Goal: Communication & Community: Answer question/provide support

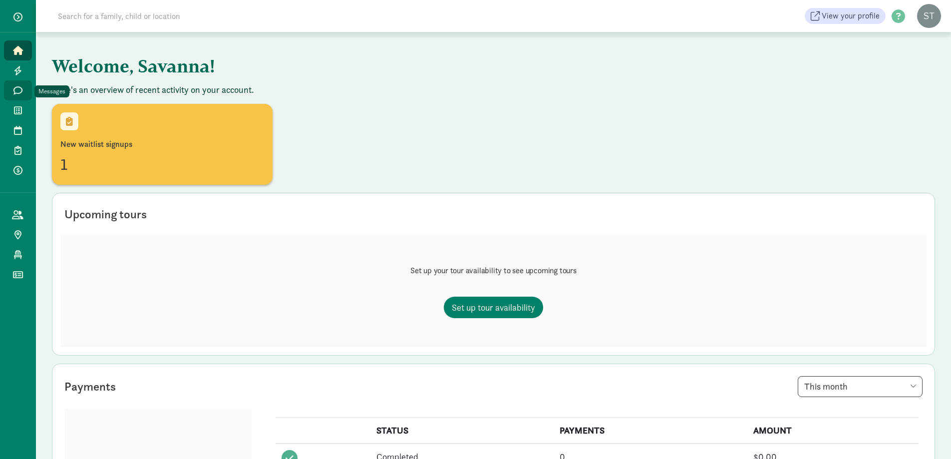
click at [17, 89] on icon at bounding box center [17, 90] width 9 height 9
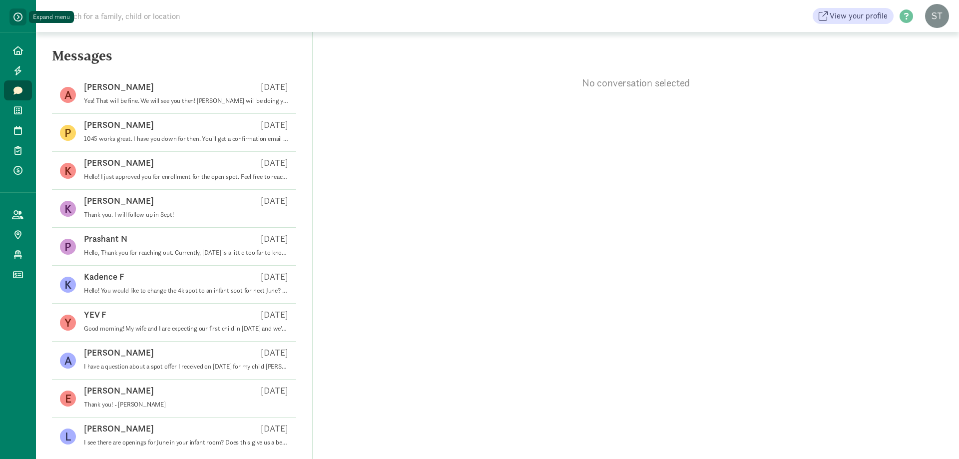
click at [26, 15] on button "button" at bounding box center [17, 16] width 17 height 17
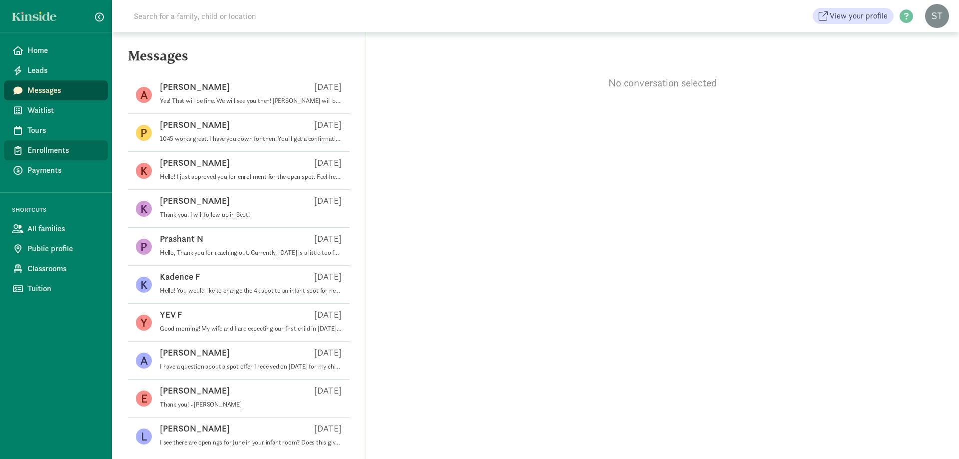
click at [53, 148] on span "Enrollments" at bounding box center [63, 150] width 72 height 12
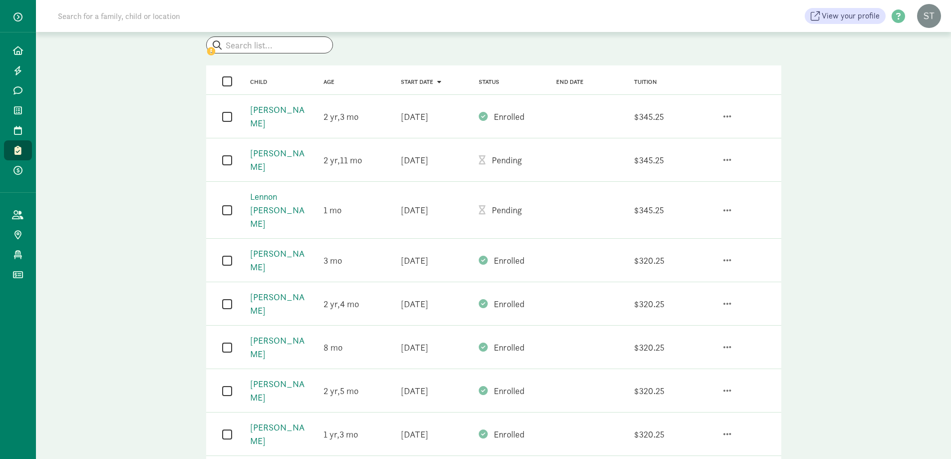
scroll to position [50, 0]
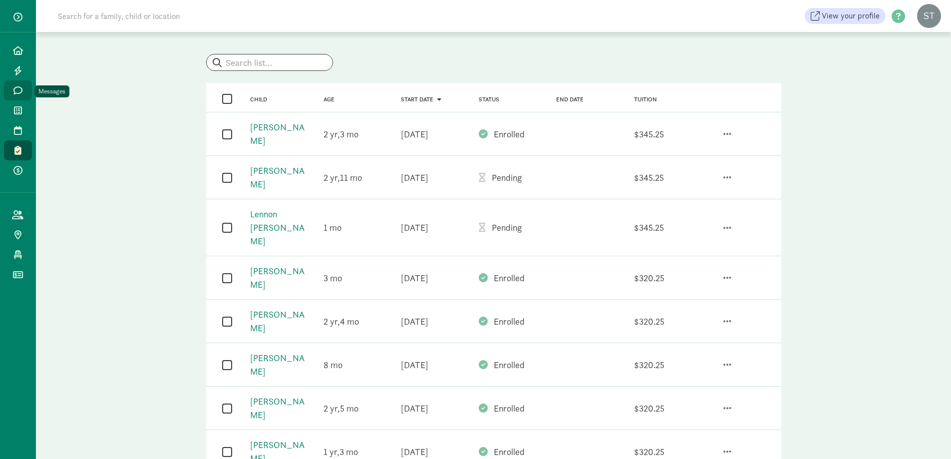
click at [11, 90] on link "Messages" at bounding box center [18, 90] width 28 height 20
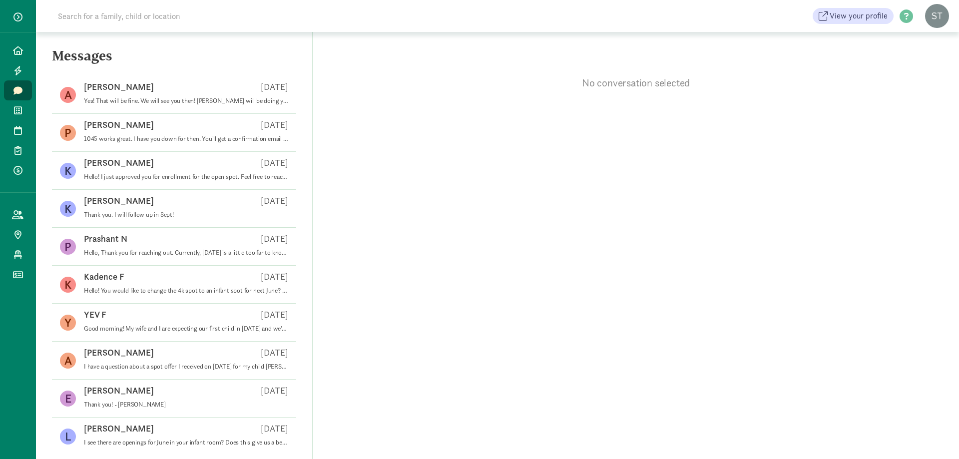
click at [573, 218] on div "No conversation selected" at bounding box center [636, 245] width 646 height 427
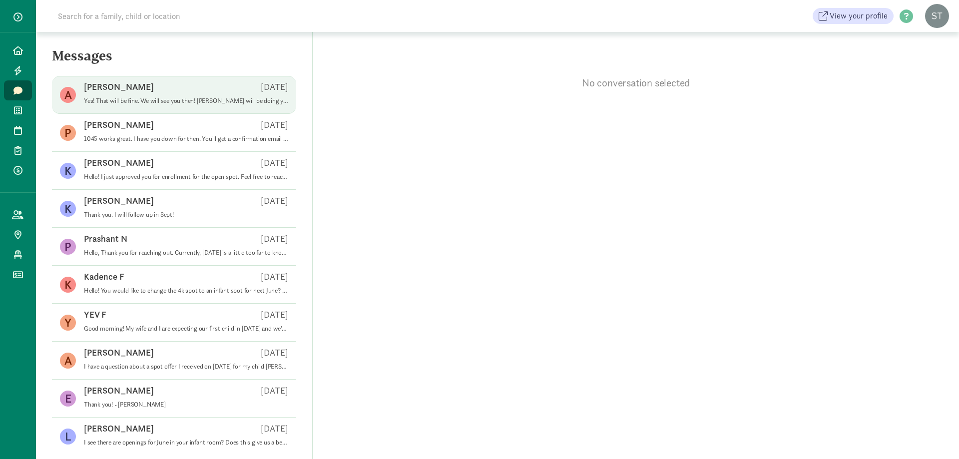
click at [134, 105] on span "Abby T Aug 26 Yes! That will be fine. We will see you then! Sherry Picha will b…" at bounding box center [186, 95] width 204 height 28
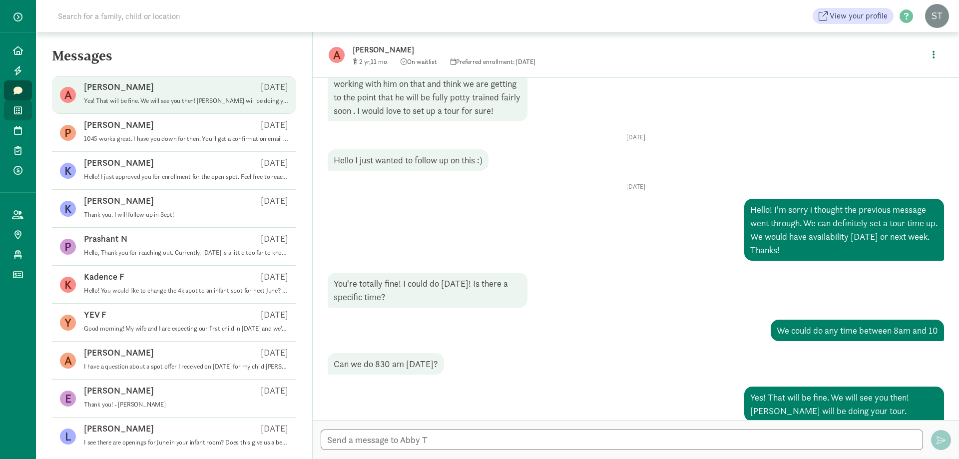
click at [22, 112] on span at bounding box center [17, 110] width 11 height 9
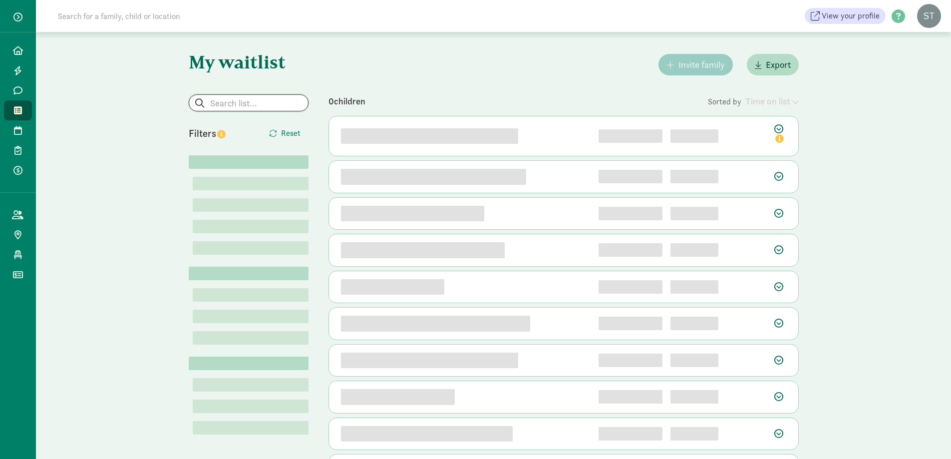
click at [260, 107] on input "search" at bounding box center [248, 103] width 119 height 16
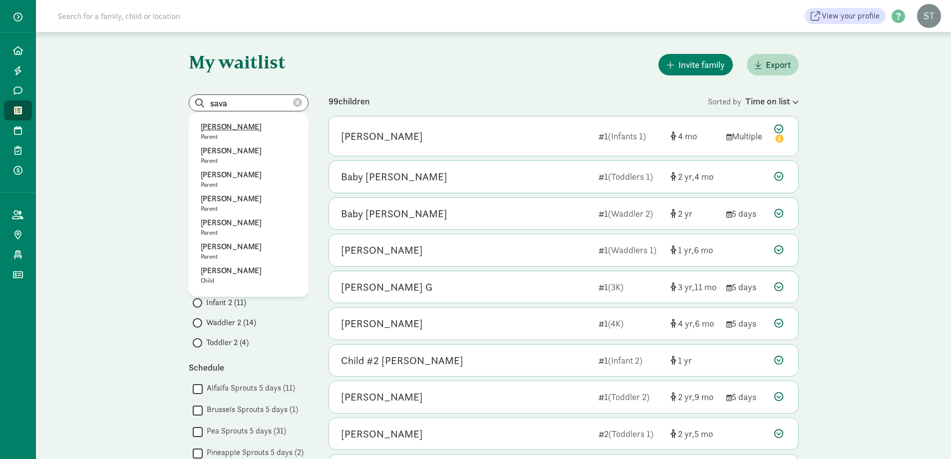
click at [248, 125] on p "Savannah Lechnir" at bounding box center [249, 127] width 96 height 12
type input "Savannah Lechnir"
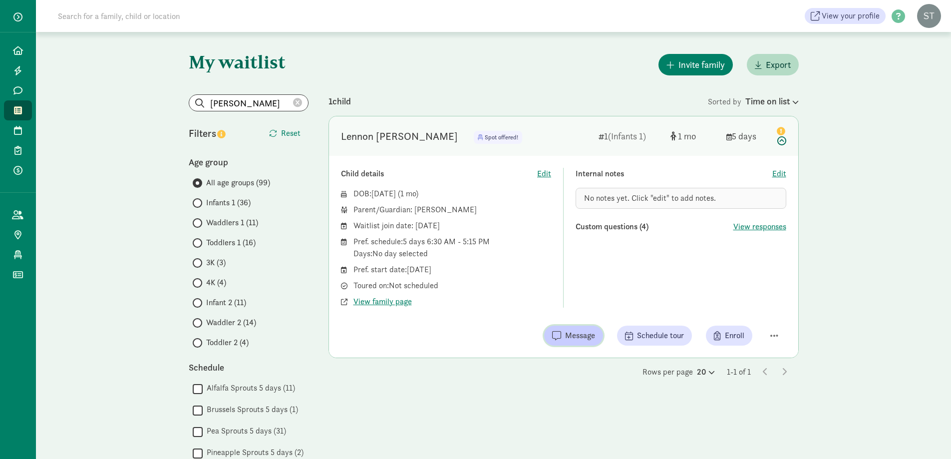
click at [583, 333] on span "Message" at bounding box center [580, 336] width 30 height 12
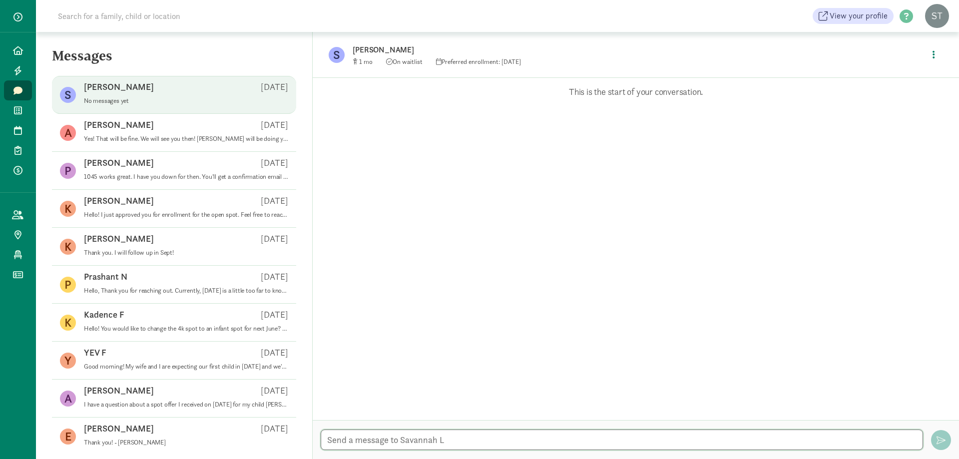
click at [399, 439] on textarea at bounding box center [622, 439] width 602 height 20
click at [546, 441] on textarea "Hello [PERSON_NAME]! I saw that you accepted an offer" at bounding box center [622, 439] width 602 height 20
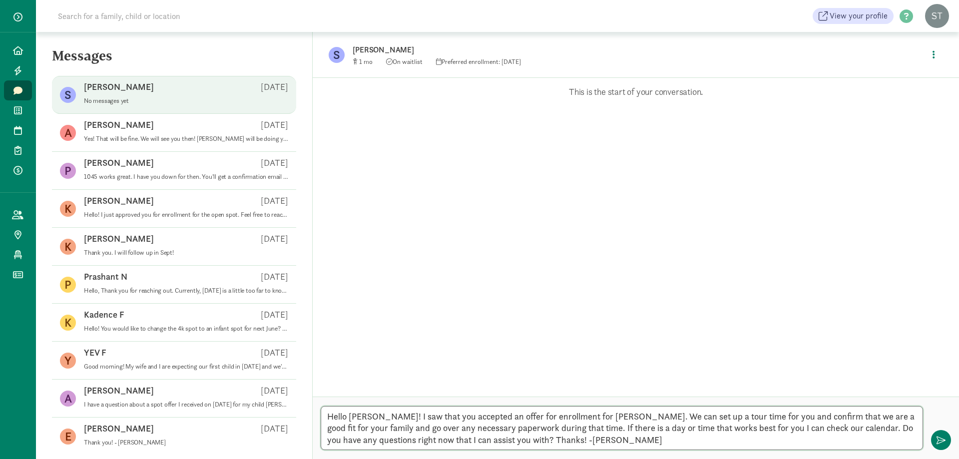
type textarea "Hello [PERSON_NAME]! I saw that you accepted an offer for enrollment for [PERSO…"
click at [619, 442] on textarea "Hello [PERSON_NAME]! I saw that you accepted an offer for enrollment for [PERSO…" at bounding box center [622, 428] width 602 height 44
